Goal: Task Accomplishment & Management: Complete application form

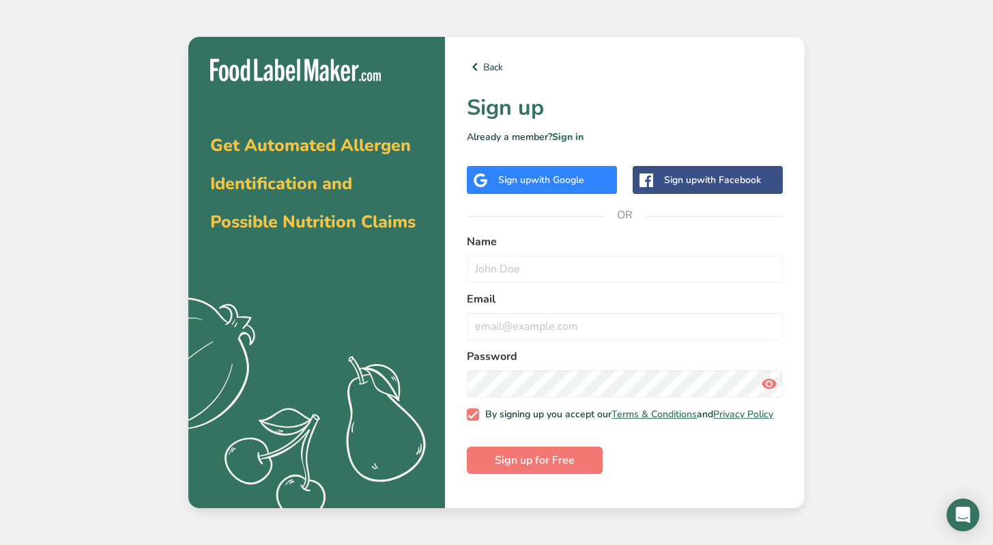
click at [563, 191] on div "Sign up with Google" at bounding box center [542, 180] width 150 height 28
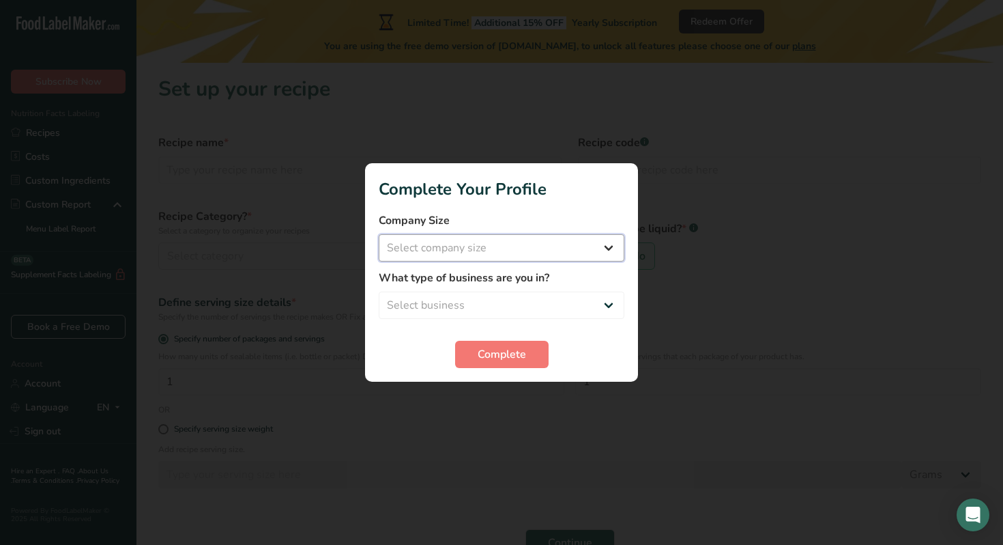
click at [516, 242] on select "Select company size Fewer than 10 Employees 10 to 50 Employees 51 to 500 Employ…" at bounding box center [502, 247] width 246 height 27
select select "1"
click at [476, 309] on select "Select business Packaged Food Manufacturer Restaurant & Cafe Bakery Meal Plans …" at bounding box center [502, 304] width 246 height 27
select select "8"
click at [481, 362] on button "Complete" at bounding box center [502, 354] width 94 height 27
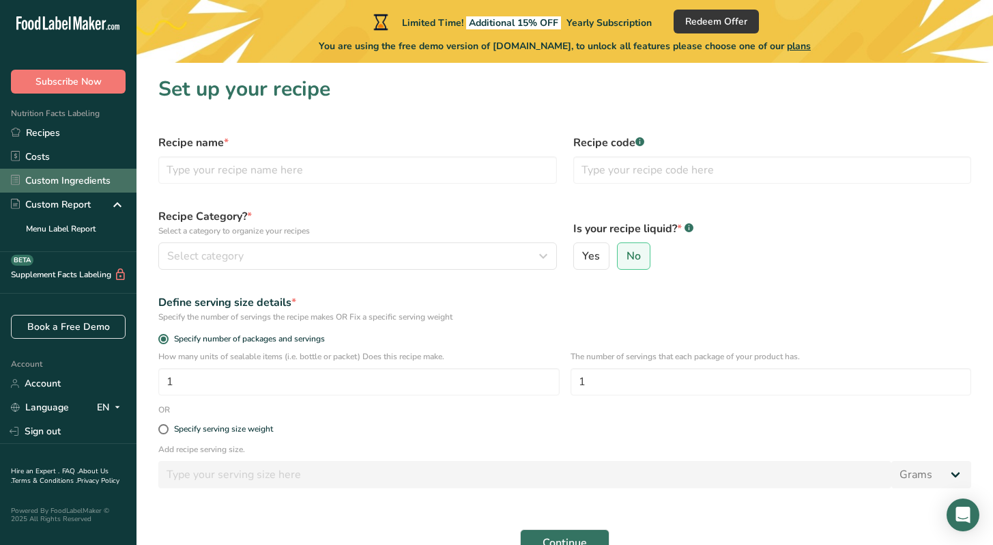
click at [104, 186] on link "Custom Ingredients" at bounding box center [68, 181] width 137 height 24
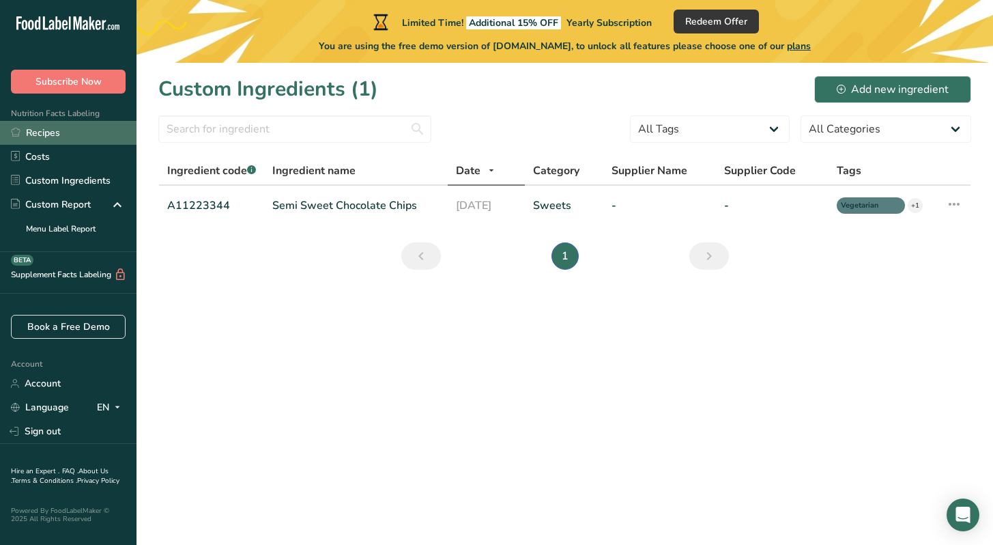
click at [86, 136] on link "Recipes" at bounding box center [68, 133] width 137 height 24
